Goal: Find specific page/section: Find specific page/section

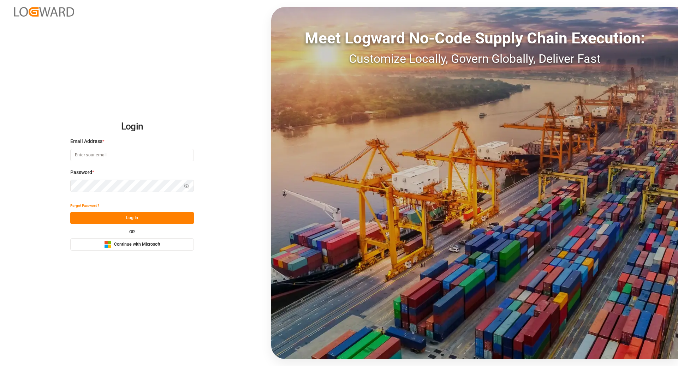
click at [125, 241] on span "Continue with Microsoft" at bounding box center [137, 244] width 46 height 6
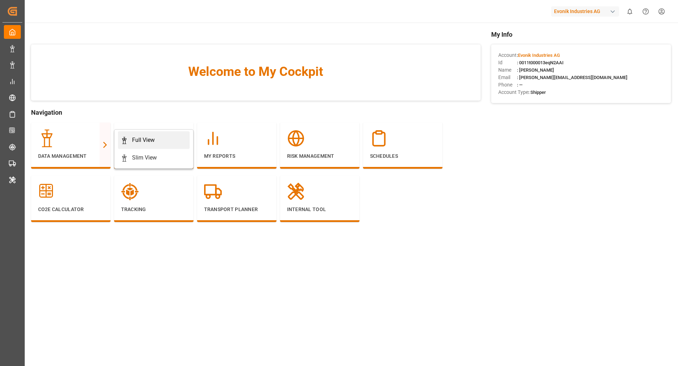
click at [139, 135] on link "Full View" at bounding box center [154, 140] width 72 height 18
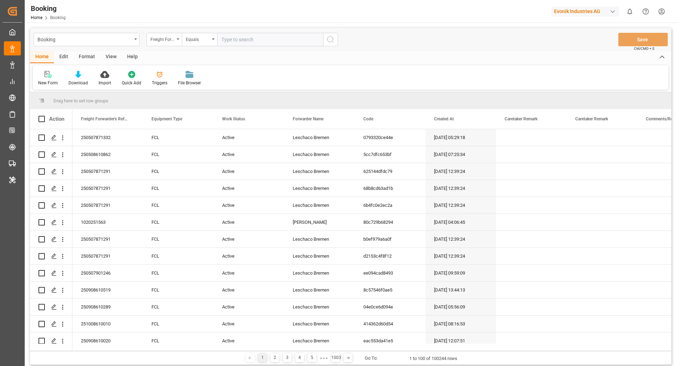
click at [82, 59] on div "Format" at bounding box center [86, 57] width 27 height 12
click at [47, 80] on div "Filter Rows" at bounding box center [48, 83] width 21 height 6
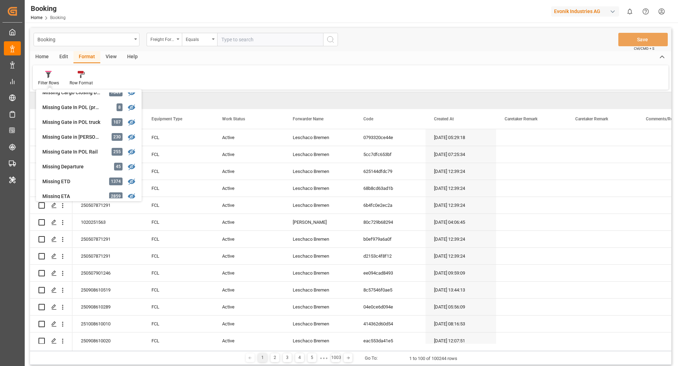
scroll to position [169, 0]
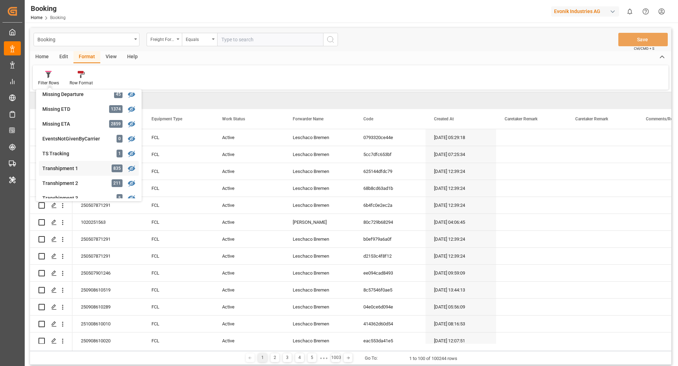
click at [74, 169] on div "Transhipment 1" at bounding box center [73, 168] width 62 height 7
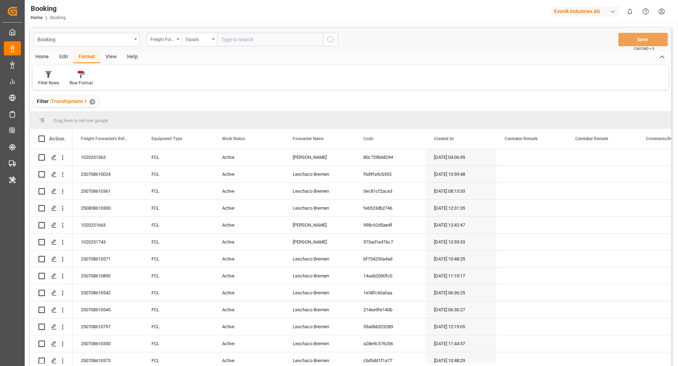
click at [111, 60] on div "View" at bounding box center [111, 57] width 22 height 12
click at [51, 81] on div "Default" at bounding box center [45, 83] width 14 height 6
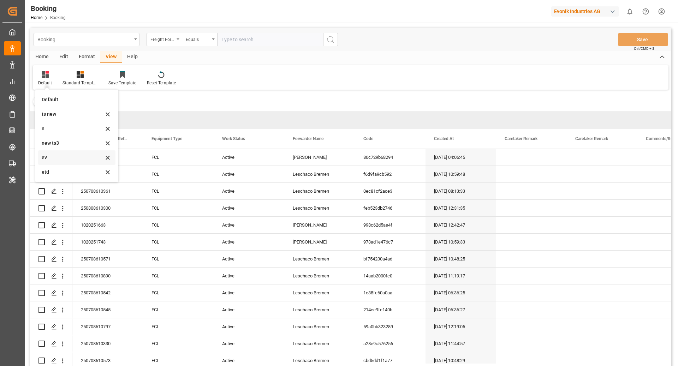
click at [79, 159] on div "ev" at bounding box center [73, 157] width 62 height 7
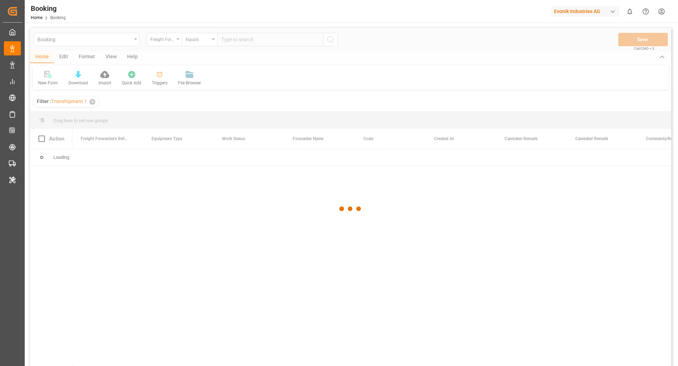
click at [567, 10] on div "Evonik Industries AG" at bounding box center [585, 11] width 68 height 10
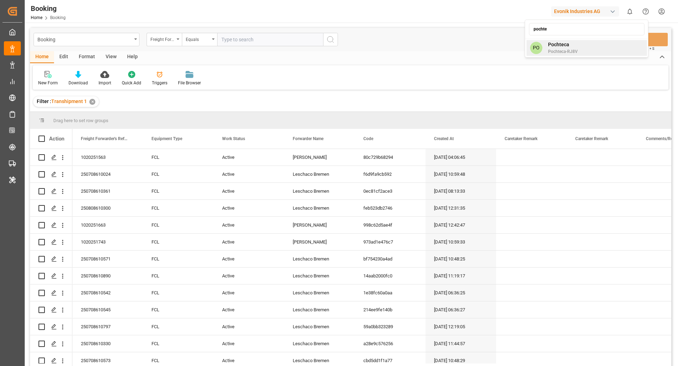
type input "pochte"
click at [544, 46] on div "Pochteca Pochteca-RJ8V" at bounding box center [559, 48] width 35 height 14
